Goal: Transaction & Acquisition: Download file/media

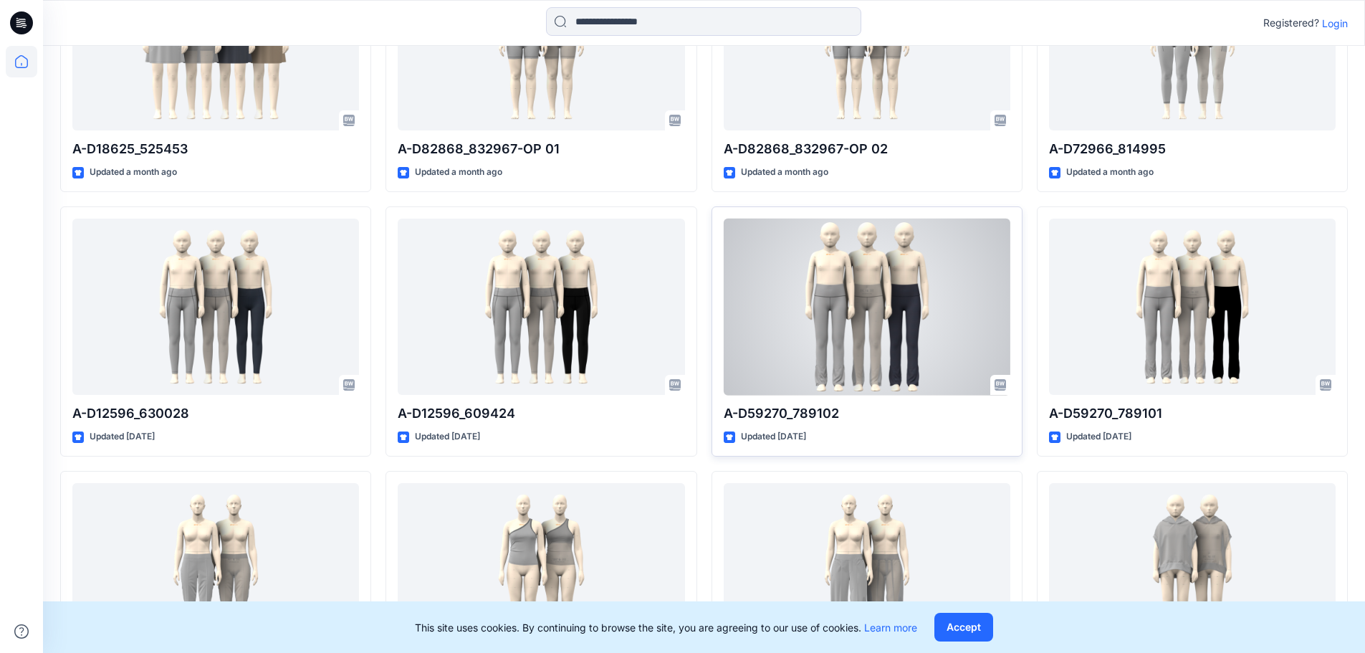
scroll to position [1395, 0]
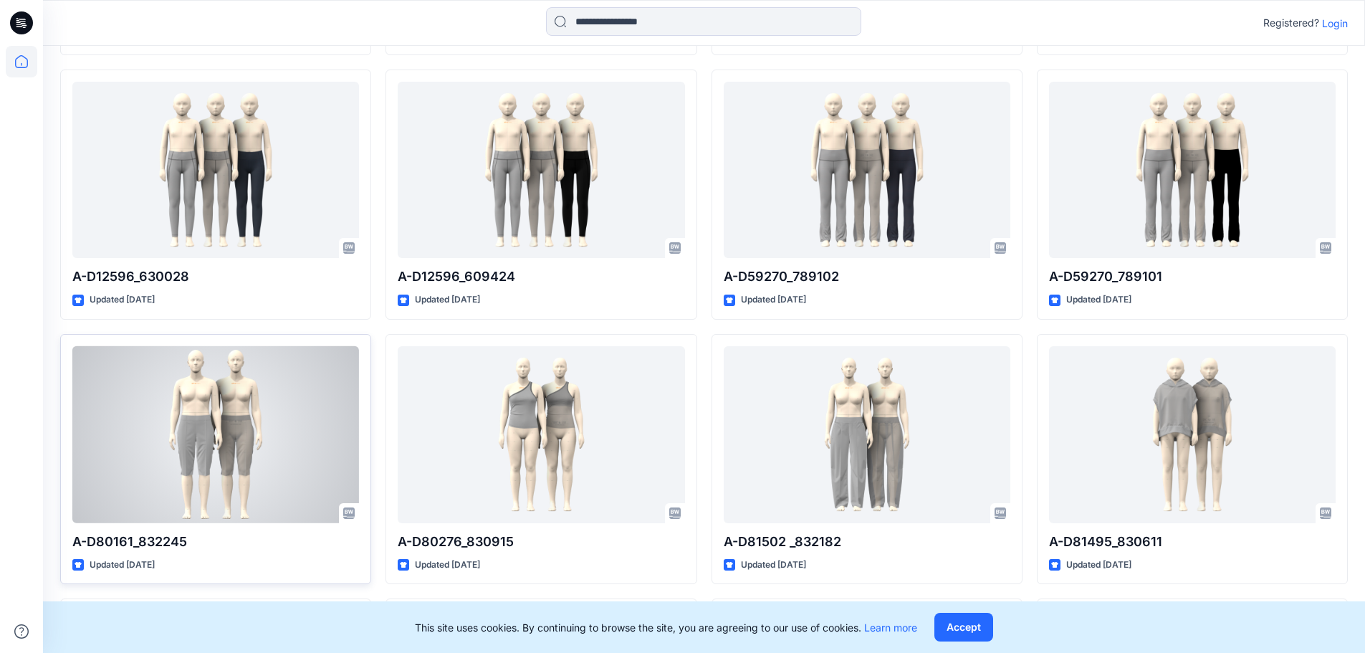
click at [224, 423] on div at bounding box center [215, 434] width 287 height 177
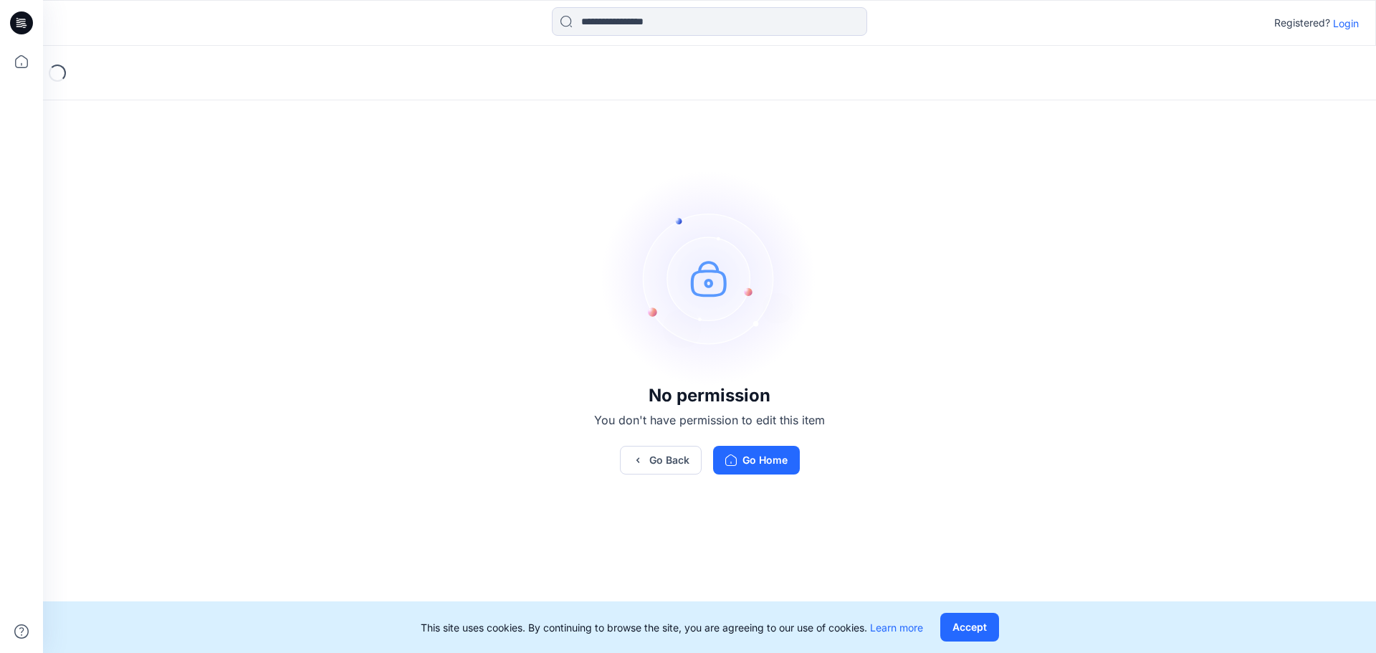
click at [1341, 26] on p "Login" at bounding box center [1346, 23] width 26 height 15
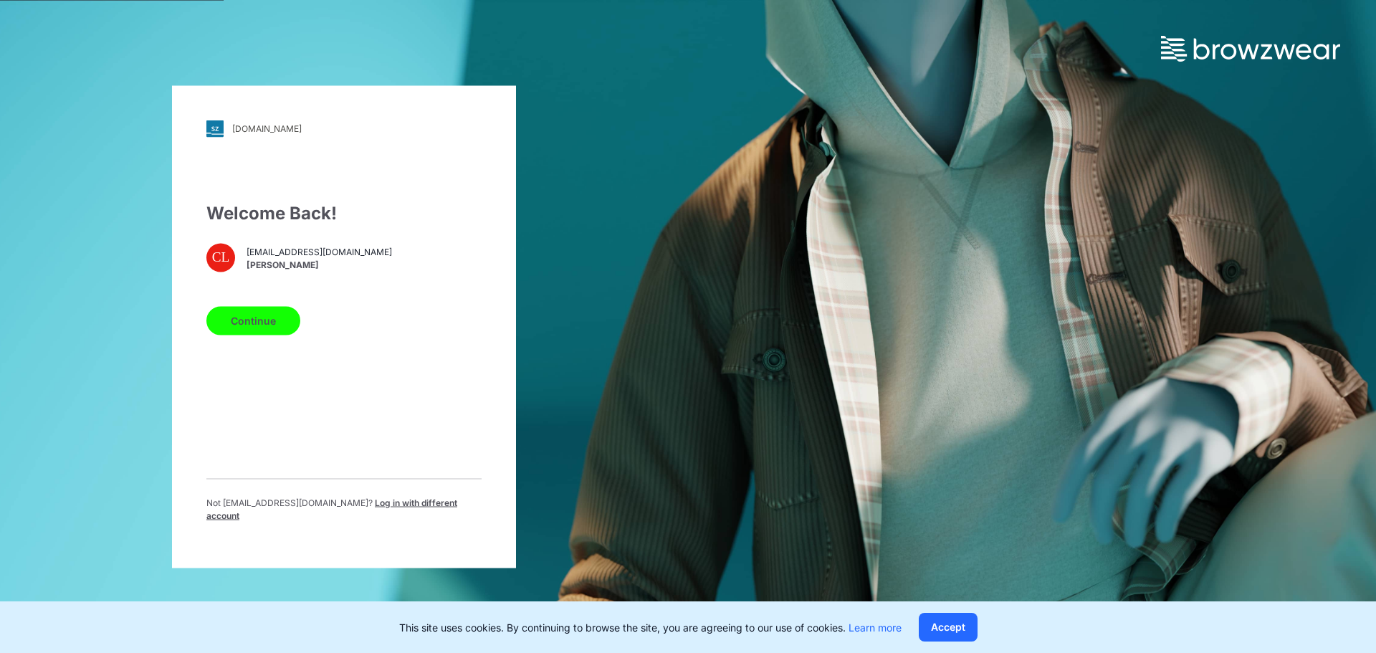
click at [226, 331] on button "Continue" at bounding box center [253, 320] width 94 height 29
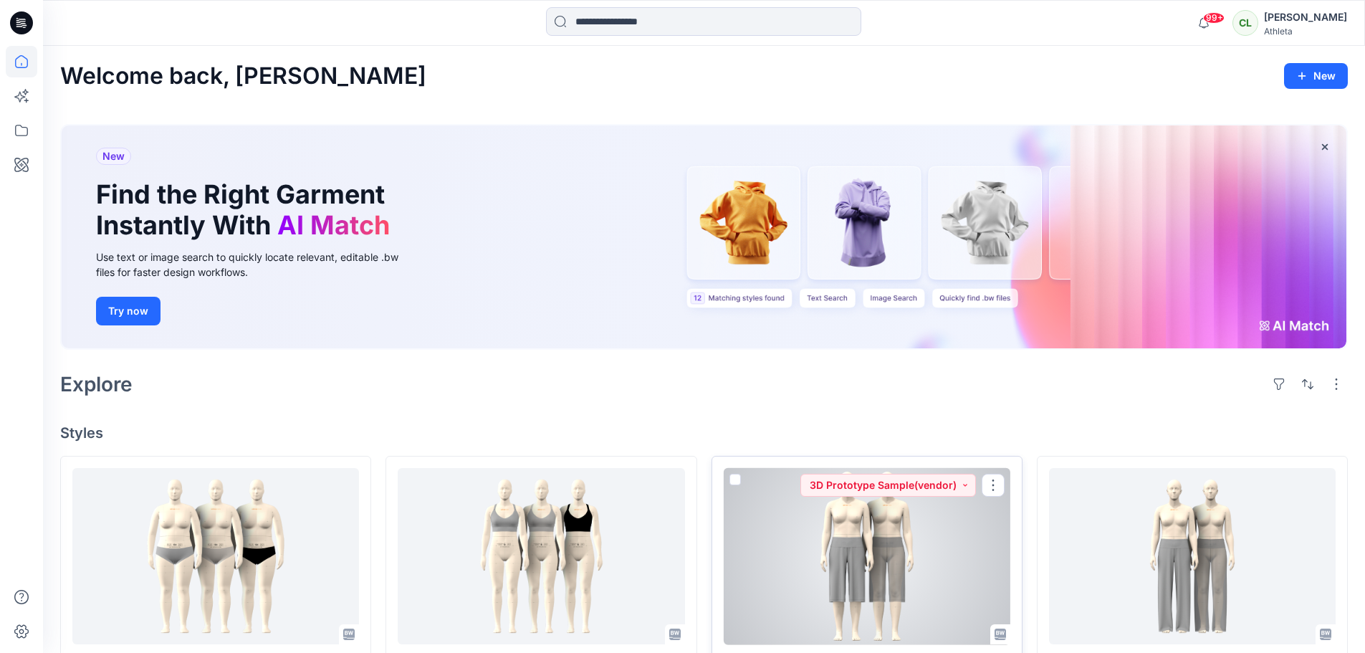
click at [884, 568] on div at bounding box center [867, 556] width 287 height 177
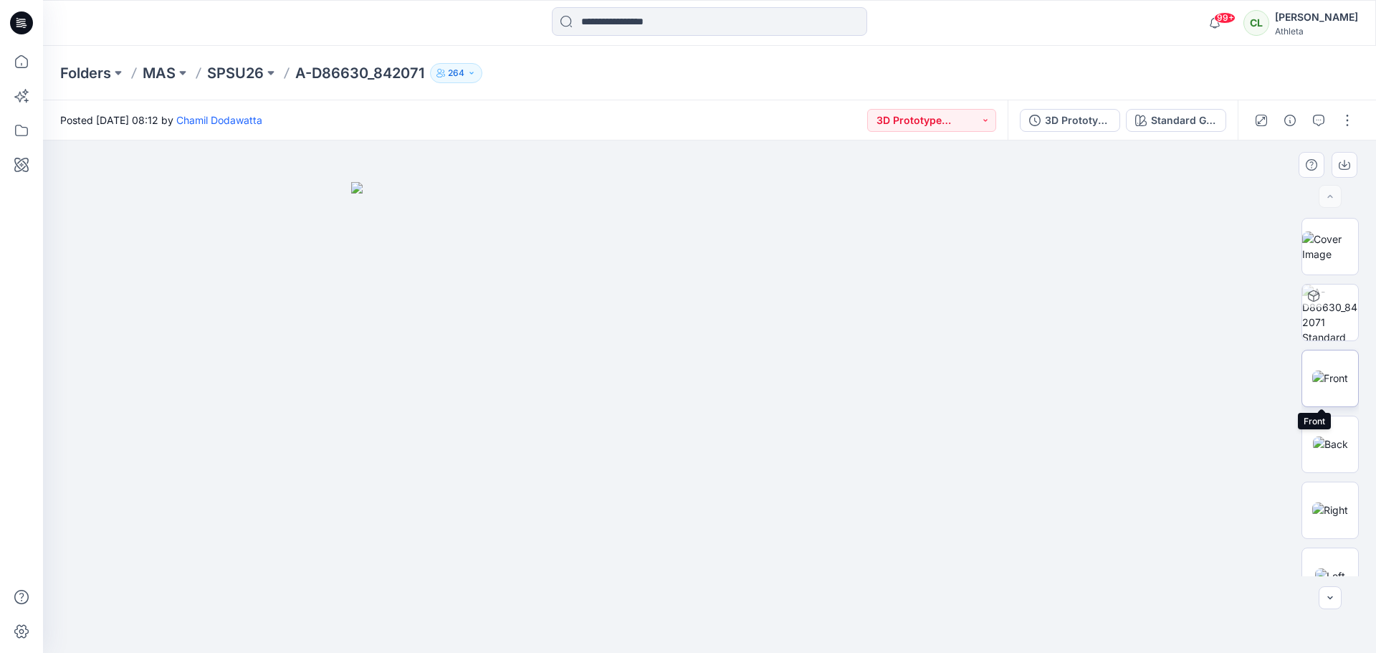
click at [1326, 370] on img at bounding box center [1330, 377] width 36 height 15
click at [1326, 297] on img at bounding box center [1330, 312] width 56 height 56
click at [1346, 169] on icon "button" at bounding box center [1346, 170] width 11 height 11
click at [641, 30] on input at bounding box center [709, 21] width 315 height 29
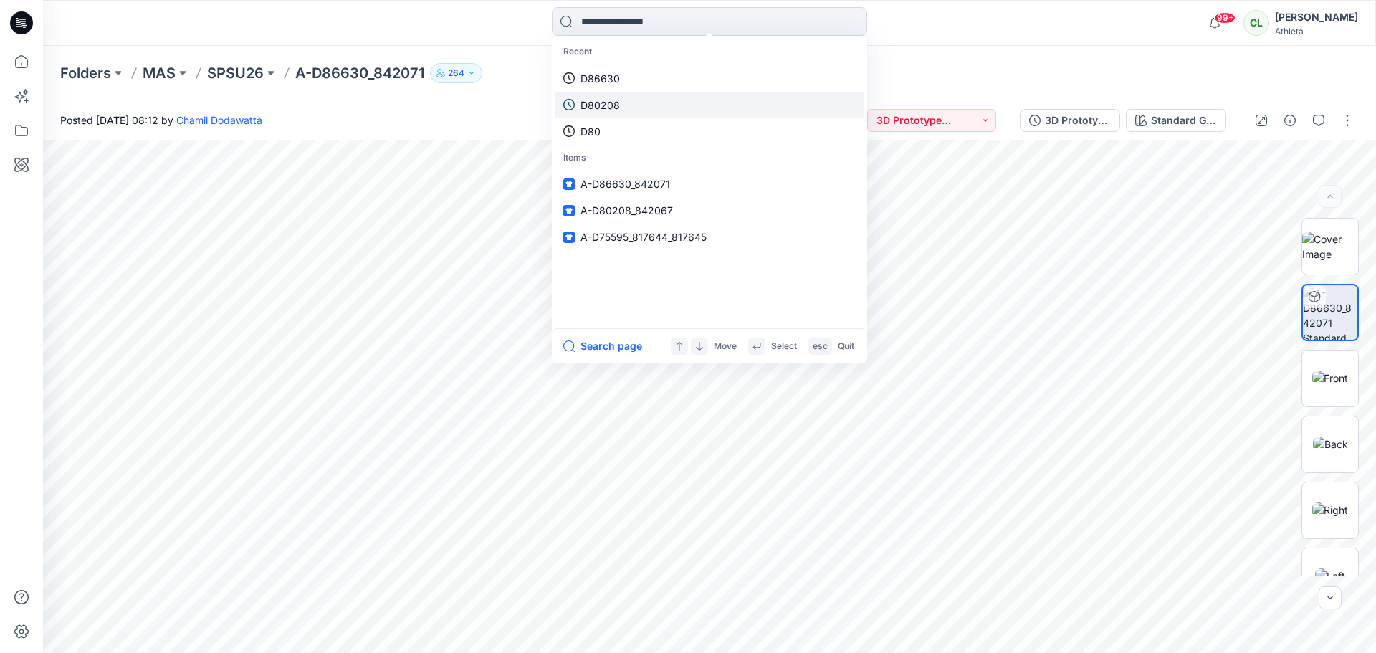
click at [608, 107] on p "D80208" at bounding box center [599, 104] width 39 height 15
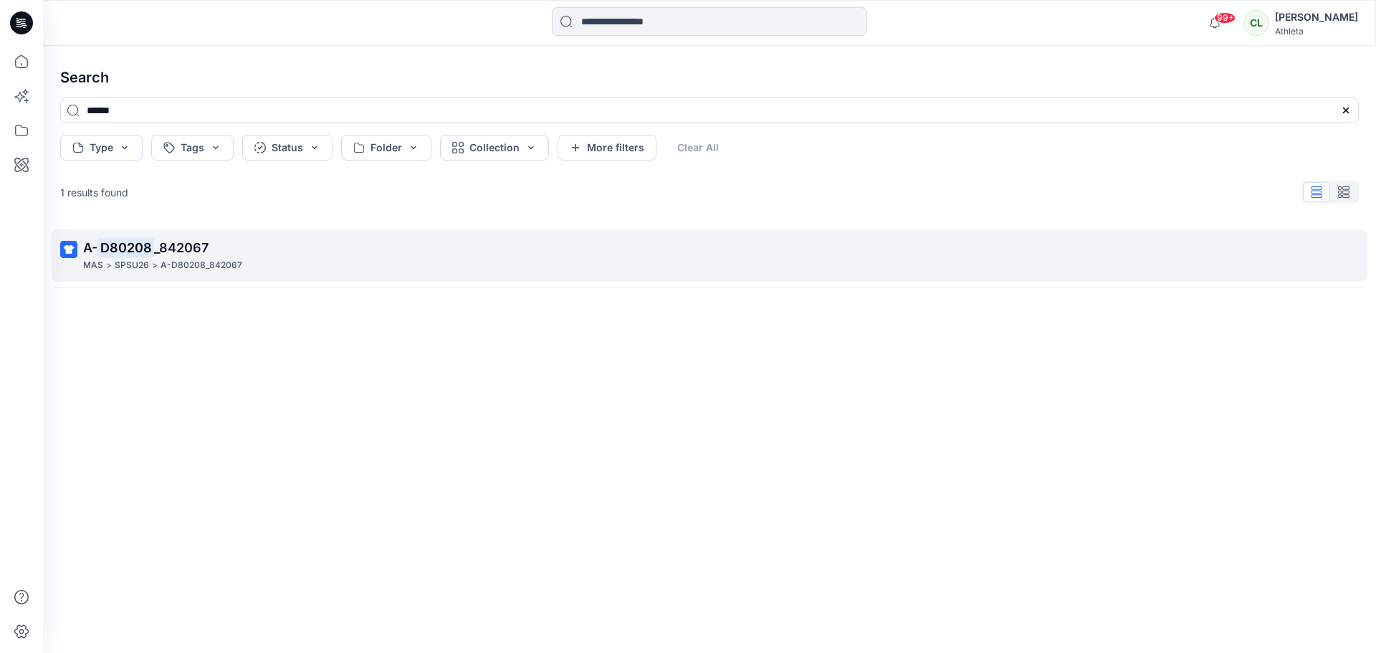
click at [132, 242] on mark "D80208" at bounding box center [125, 247] width 57 height 20
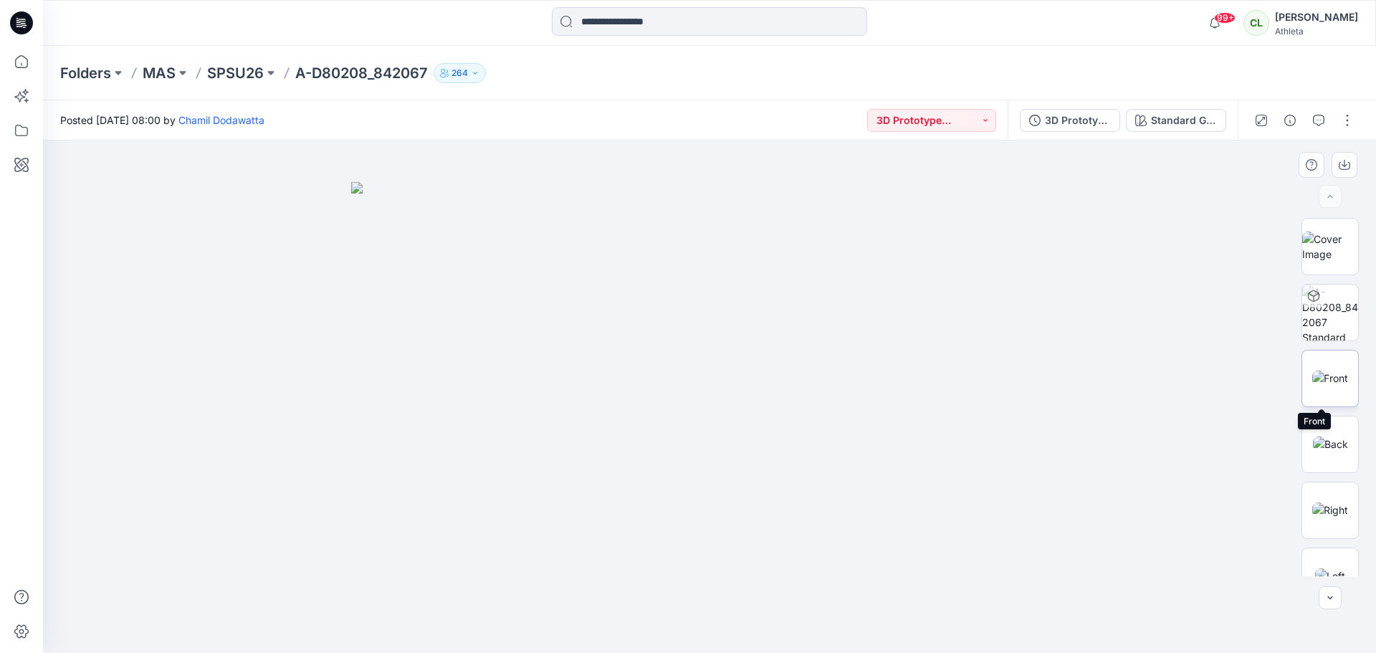
click at [1333, 379] on img at bounding box center [1330, 377] width 36 height 15
drag, startPoint x: 721, startPoint y: 378, endPoint x: 712, endPoint y: 281, distance: 97.8
click at [712, 281] on img at bounding box center [709, 396] width 312 height 512
drag, startPoint x: 702, startPoint y: 211, endPoint x: 702, endPoint y: 143, distance: 68.1
click at [702, 143] on img at bounding box center [709, 396] width 312 height 512
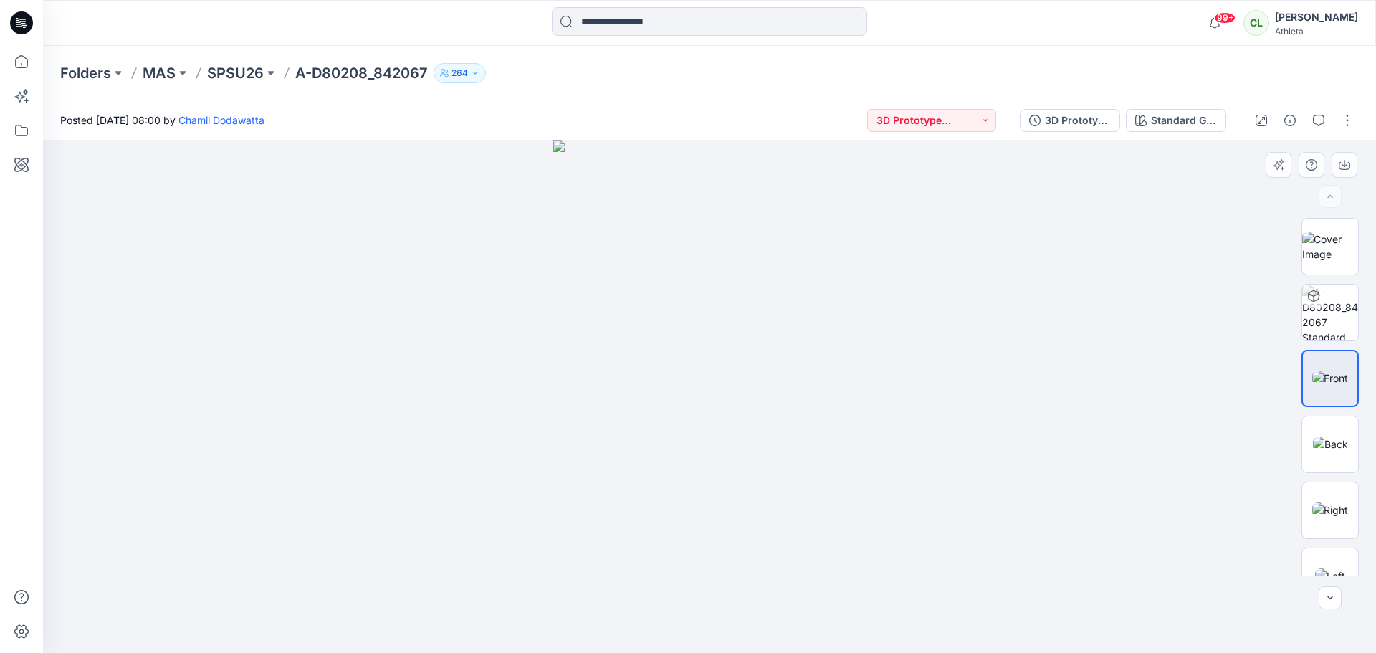
click at [1194, 307] on div at bounding box center [709, 396] width 1333 height 512
click at [802, 404] on img at bounding box center [709, 396] width 312 height 512
click at [1213, 124] on div "Standard Grey Scale" at bounding box center [1184, 121] width 66 height 16
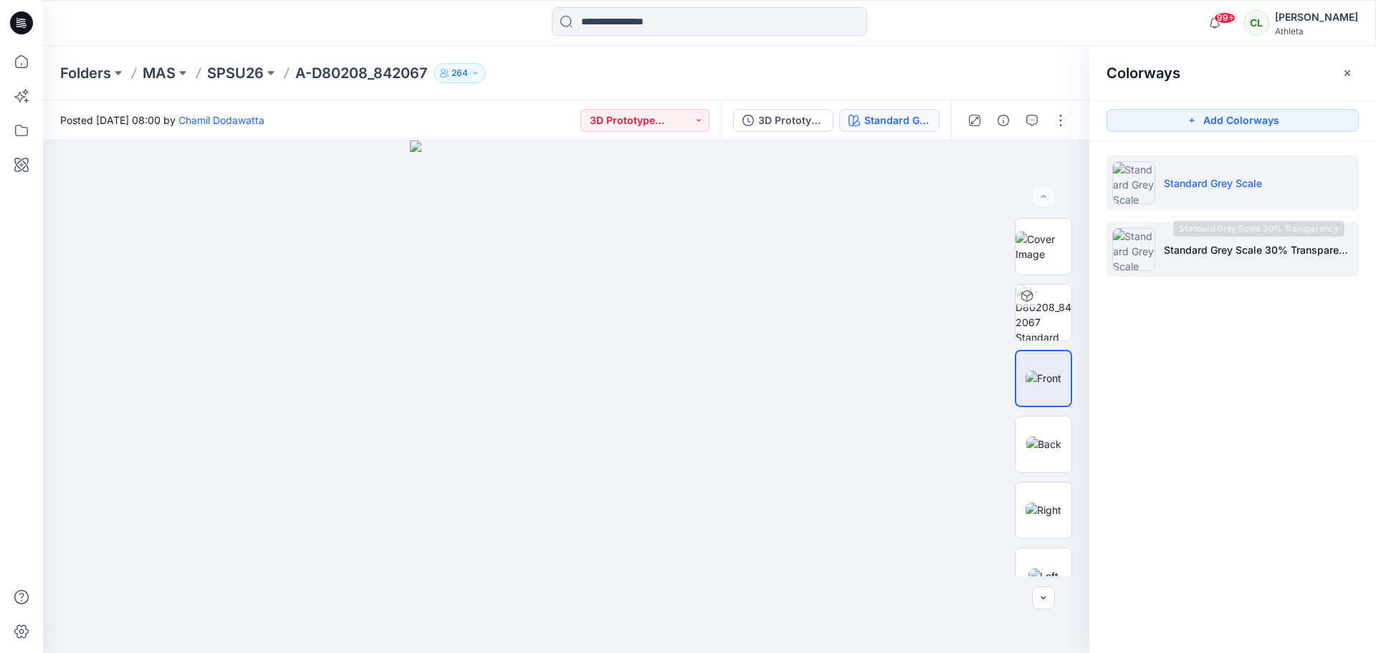
click at [1198, 244] on p "Standard Grey Scale 30% Transparency" at bounding box center [1258, 249] width 189 height 15
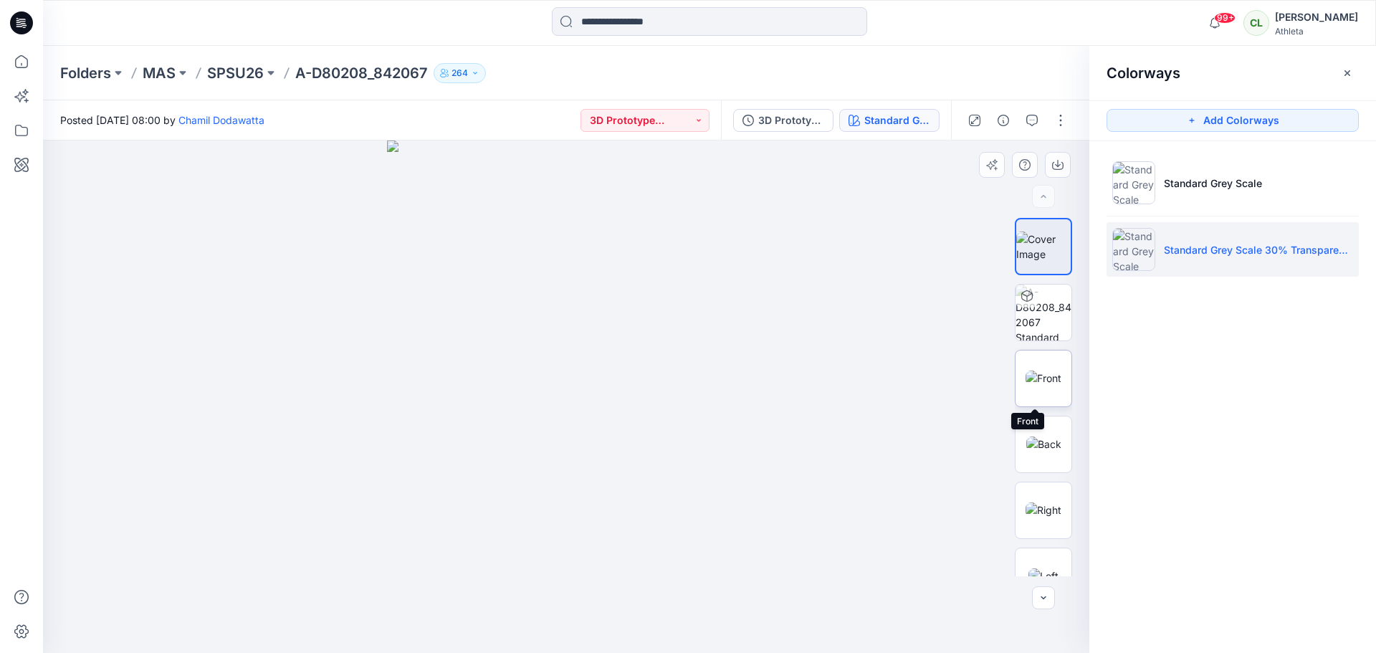
click at [1043, 374] on img at bounding box center [1043, 377] width 36 height 15
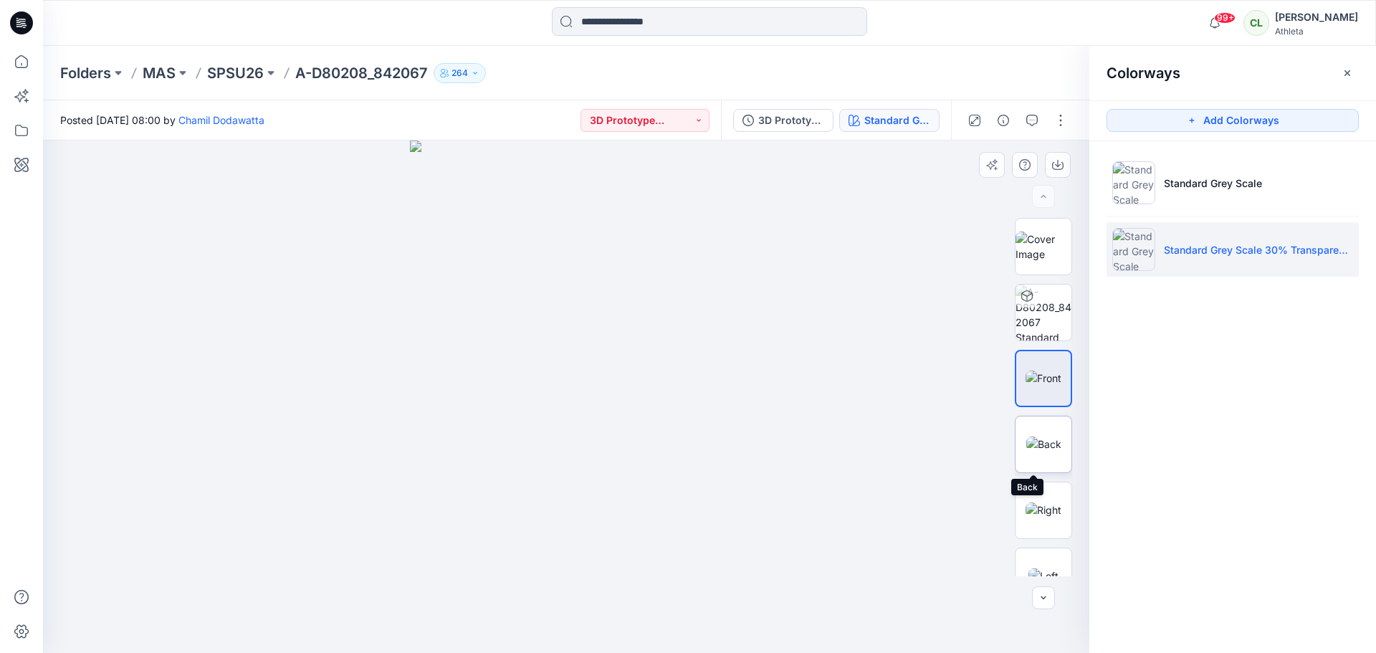
click at [1052, 439] on img at bounding box center [1043, 443] width 35 height 15
click at [1045, 502] on img at bounding box center [1043, 509] width 36 height 15
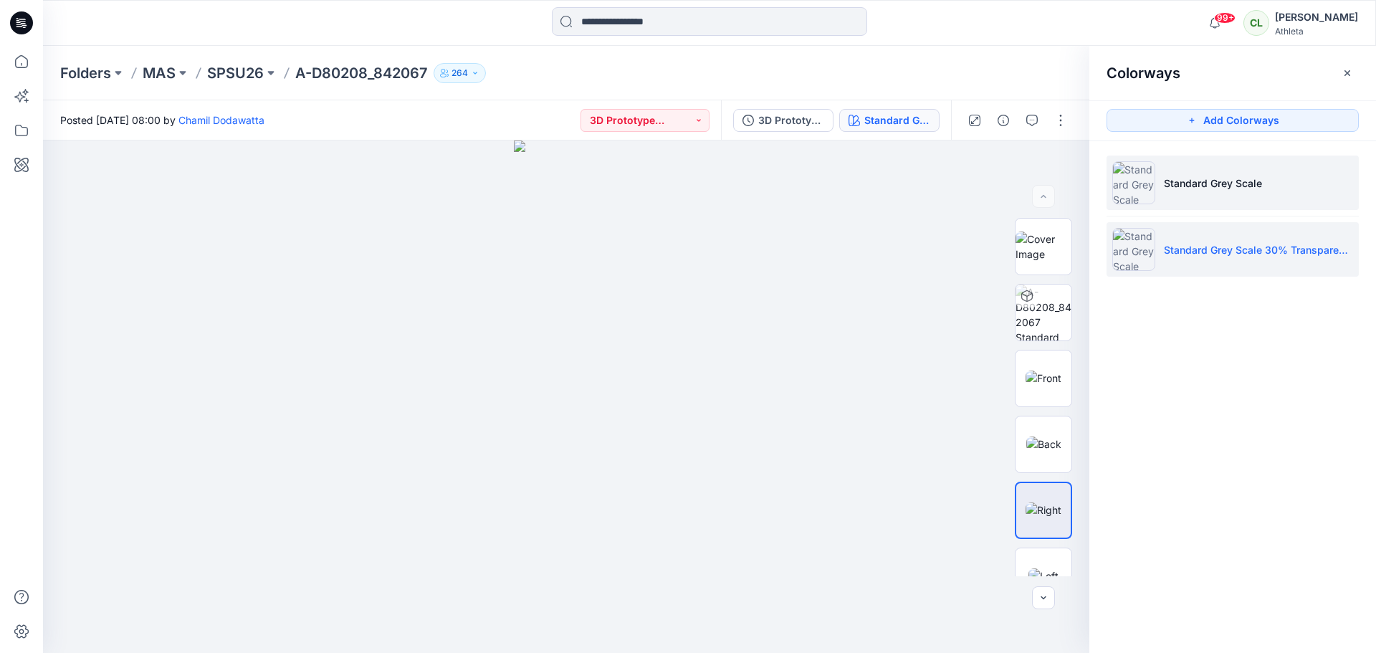
click at [1236, 173] on li "Standard Grey Scale" at bounding box center [1232, 182] width 252 height 54
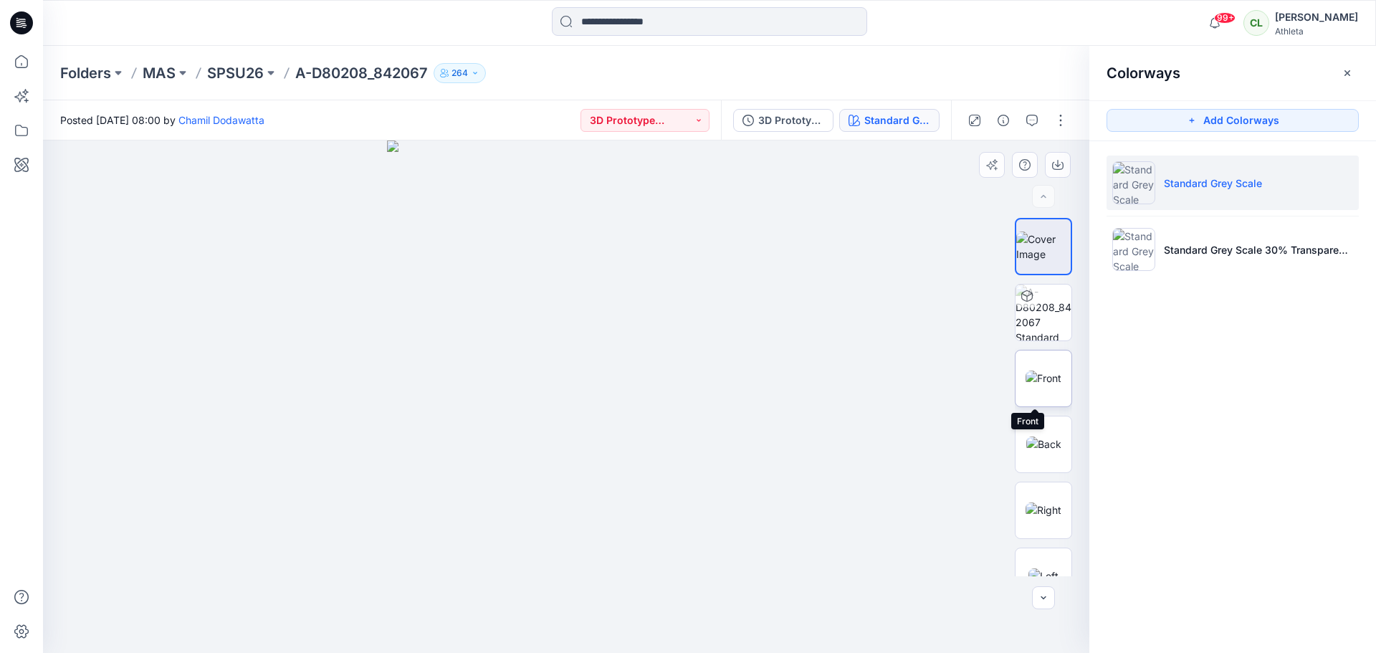
click at [1055, 373] on img at bounding box center [1043, 377] width 36 height 15
click at [1040, 436] on img at bounding box center [1043, 443] width 35 height 15
click at [1043, 512] on img at bounding box center [1043, 509] width 36 height 15
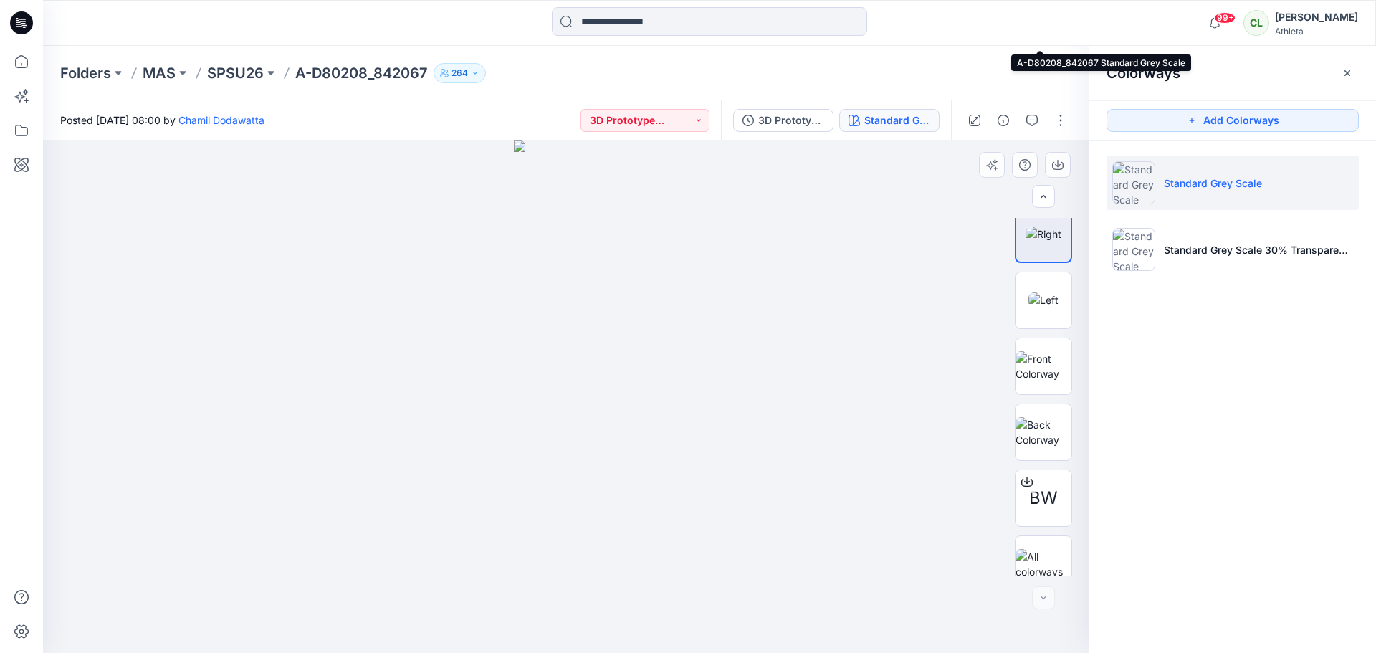
scroll to position [292, 0]
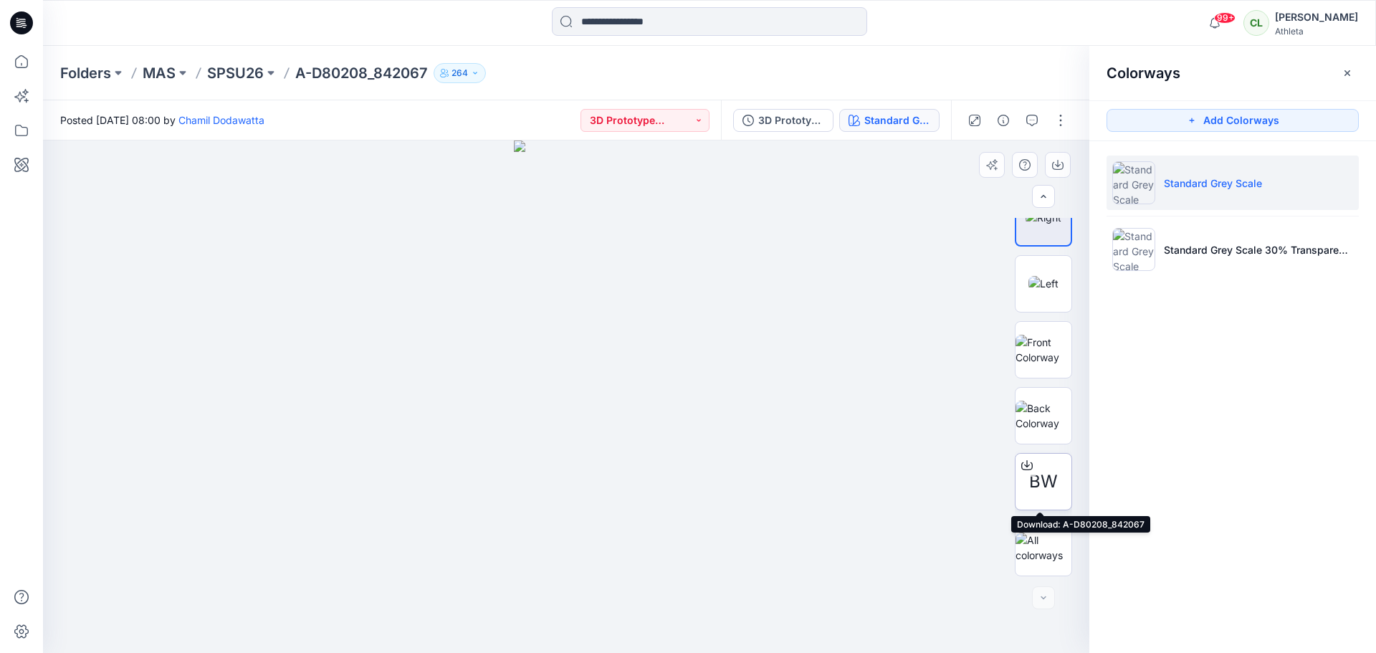
click at [1023, 461] on icon at bounding box center [1026, 464] width 11 height 11
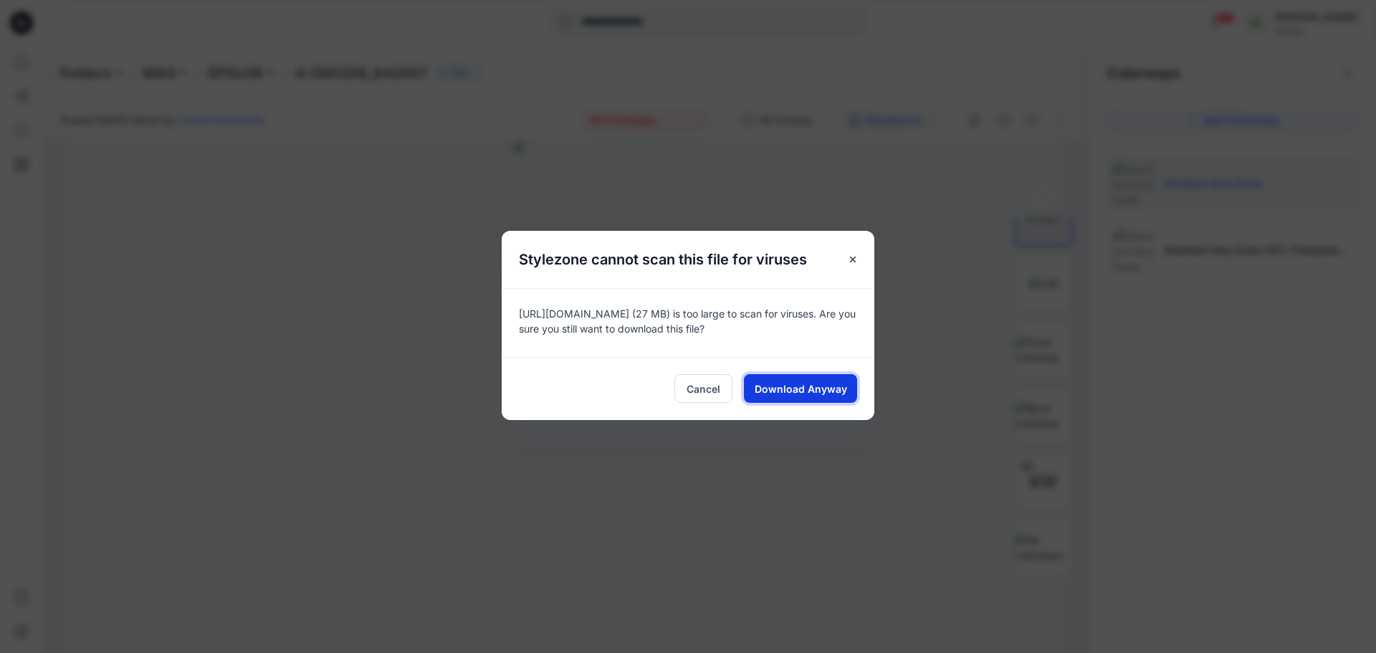
click at [820, 386] on span "Download Anyway" at bounding box center [801, 388] width 92 height 15
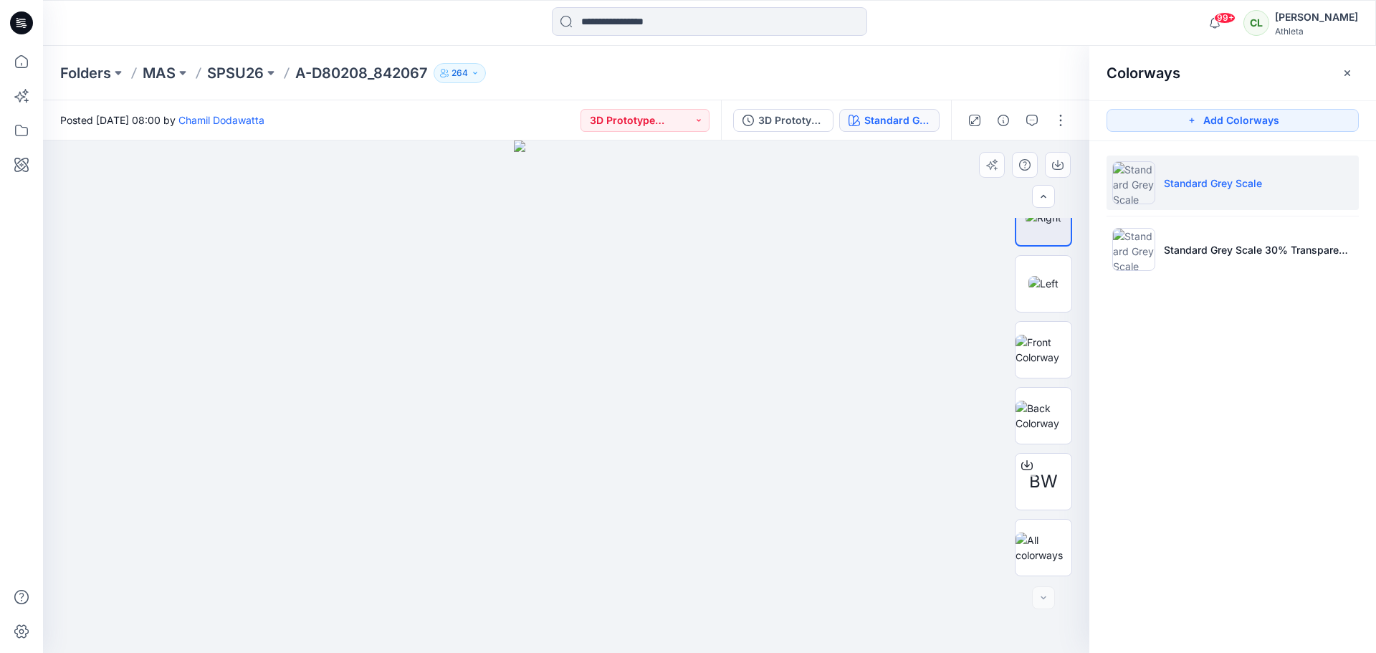
click at [934, 375] on div at bounding box center [566, 396] width 1046 height 512
